Goal: Use online tool/utility: Utilize a website feature to perform a specific function

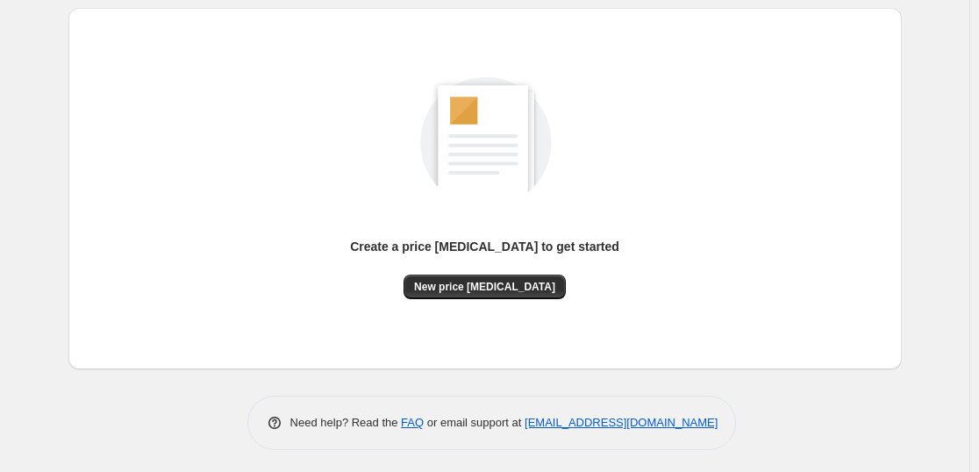
scroll to position [185, 0]
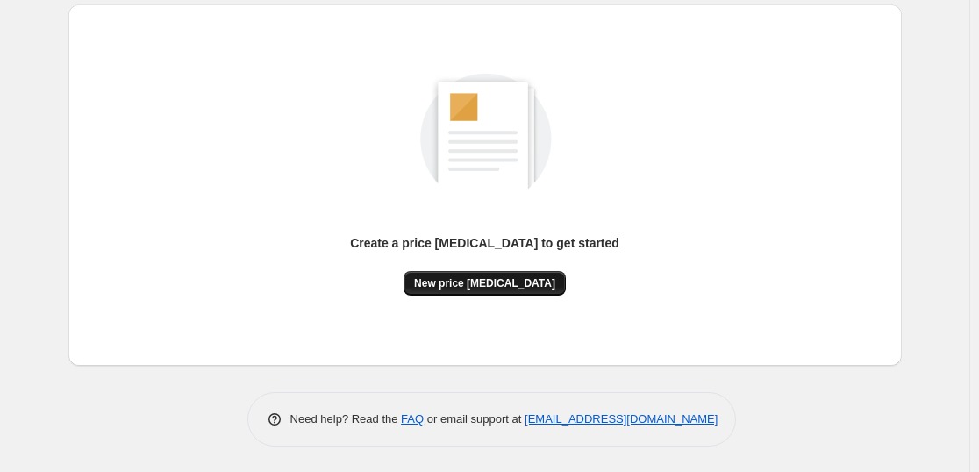
click at [509, 271] on button "New price [MEDICAL_DATA]" at bounding box center [484, 283] width 162 height 25
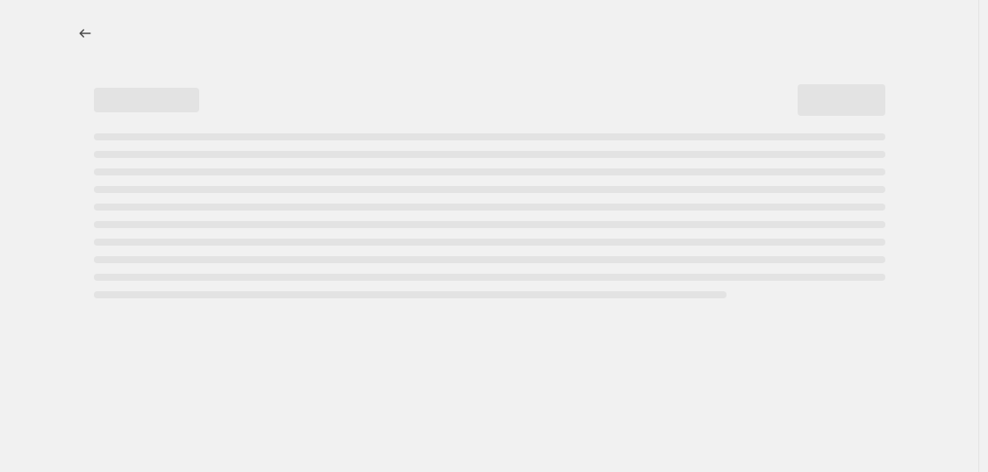
select select "percentage"
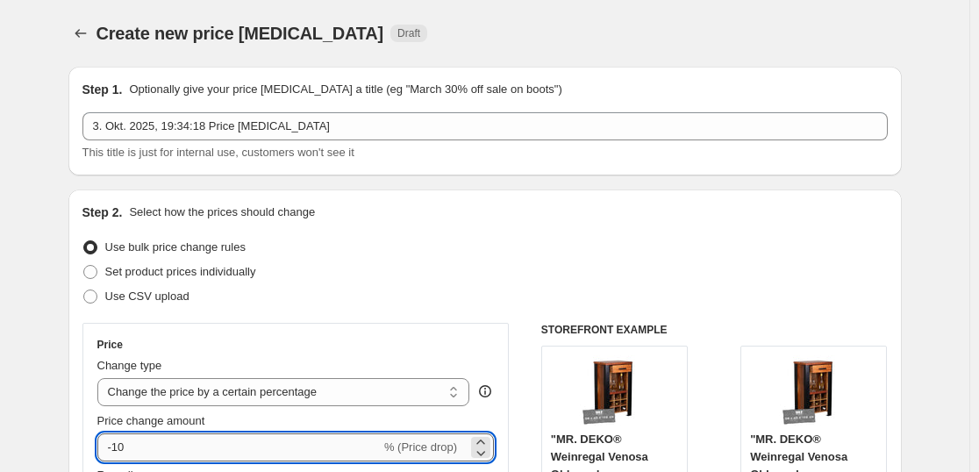
click at [218, 455] on input "-10" at bounding box center [238, 447] width 283 height 28
type input "-1"
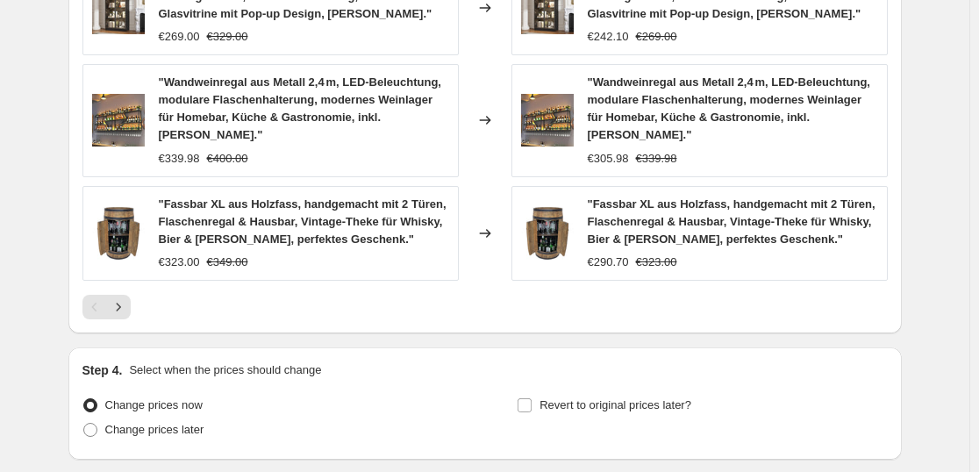
scroll to position [1398, 0]
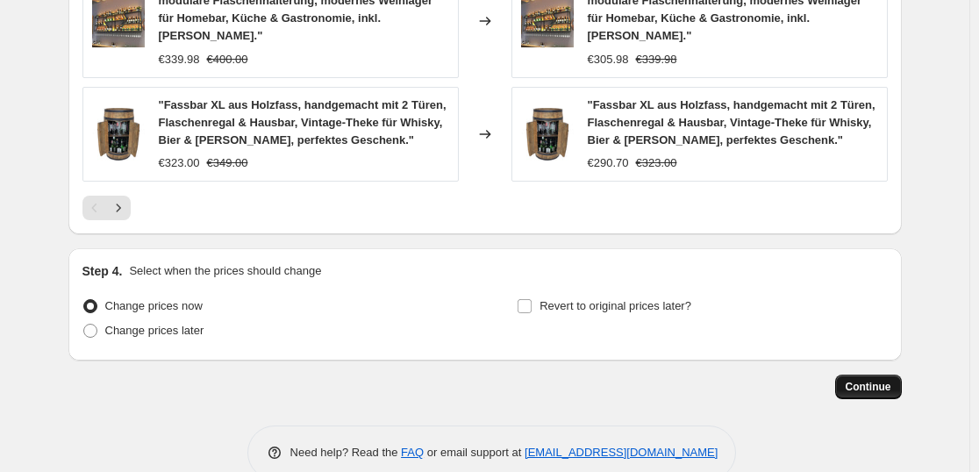
type input "-35"
click at [868, 375] on button "Continue" at bounding box center [868, 387] width 67 height 25
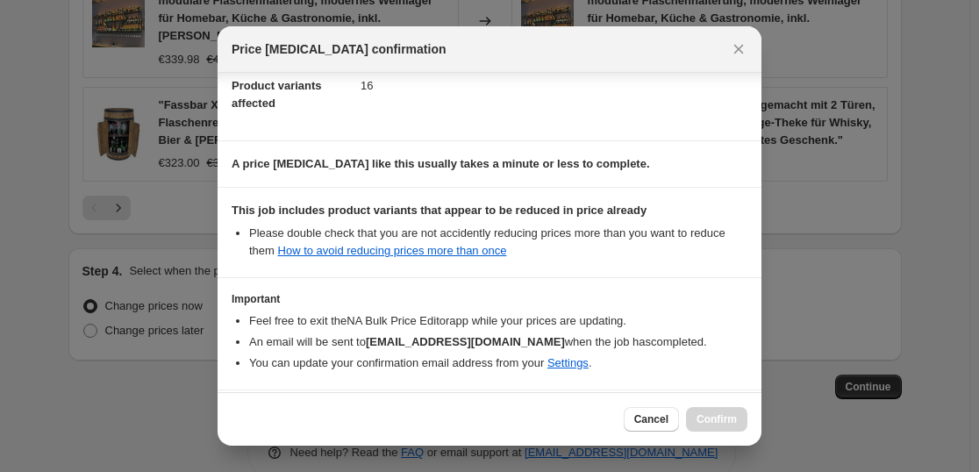
scroll to position [267, 0]
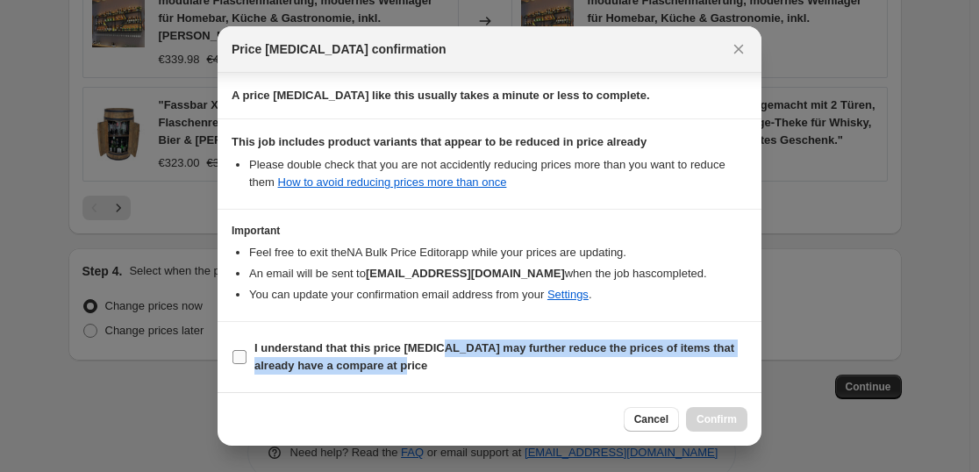
drag, startPoint x: 439, startPoint y: 349, endPoint x: 472, endPoint y: 346, distance: 32.6
click at [447, 354] on b "I understand that this price [MEDICAL_DATA] may further reduce the prices of it…" at bounding box center [494, 356] width 480 height 31
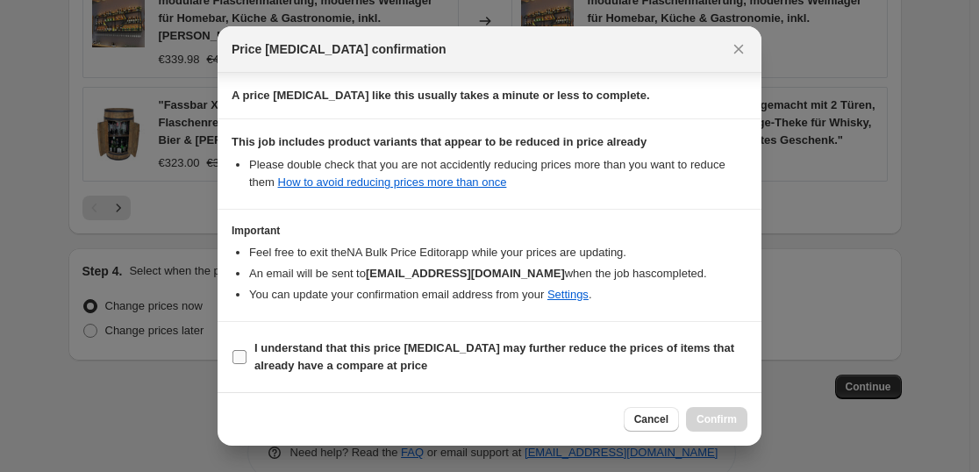
drag, startPoint x: 678, startPoint y: 372, endPoint x: 672, endPoint y: 362, distance: 11.4
click at [672, 364] on span "I understand that this price [MEDICAL_DATA] may further reduce the prices of it…" at bounding box center [500, 356] width 493 height 35
click at [246, 364] on input "I understand that this price [MEDICAL_DATA] may further reduce the prices of it…" at bounding box center [239, 357] width 14 height 14
checkbox input "true"
click at [716, 418] on span "Confirm" at bounding box center [716, 419] width 40 height 14
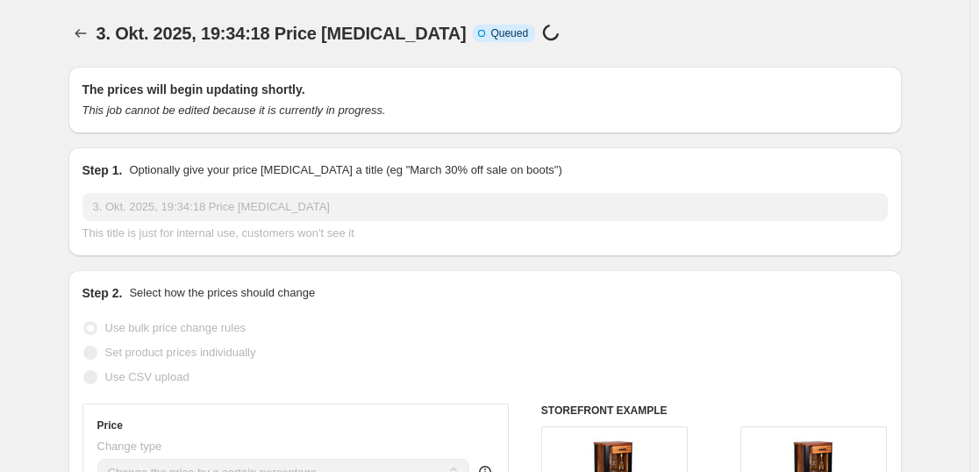
scroll to position [1398, 0]
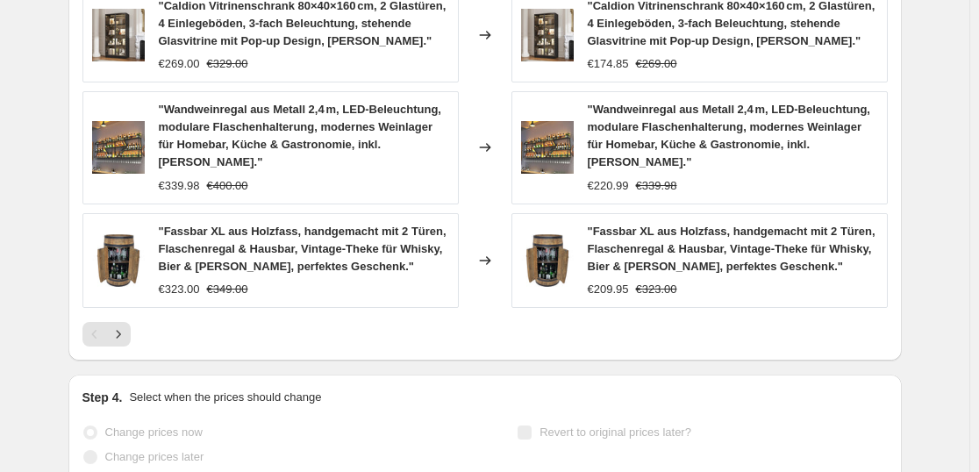
select select "percentage"
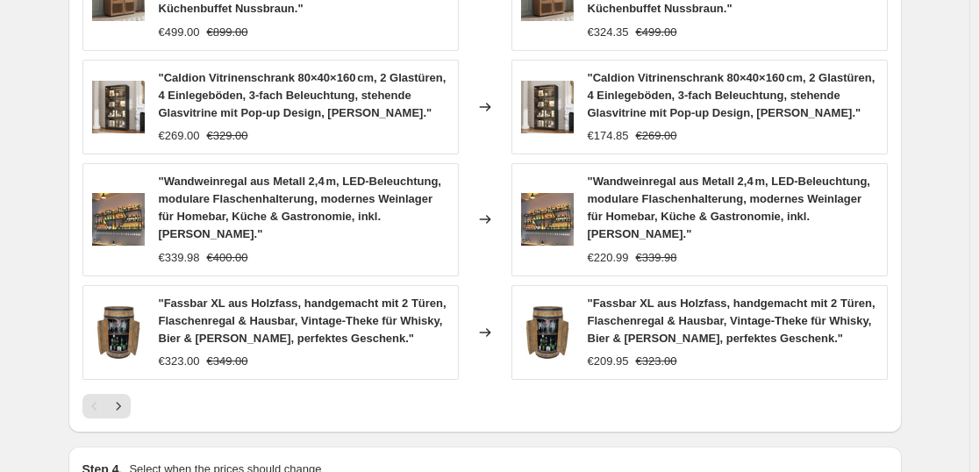
scroll to position [0, 0]
